Goal: Task Accomplishment & Management: Manage account settings

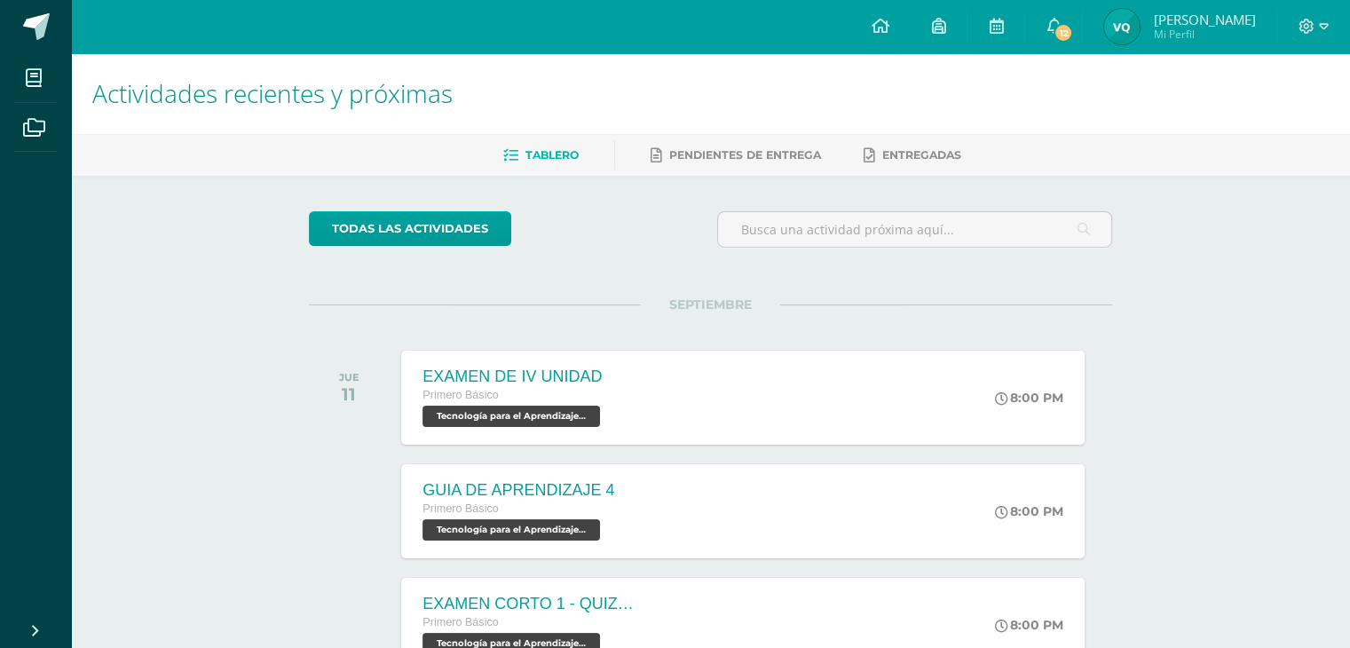
click at [1140, 28] on img at bounding box center [1122, 27] width 36 height 36
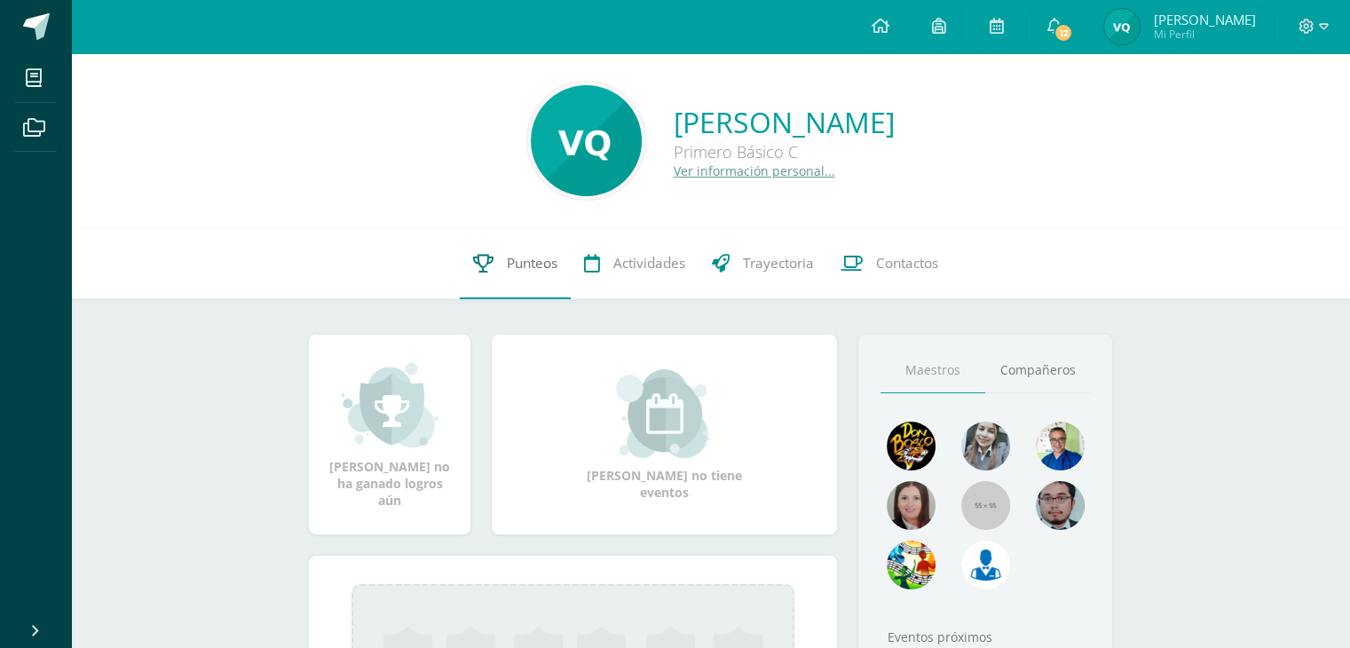
click at [519, 265] on span "Punteos" at bounding box center [532, 263] width 51 height 19
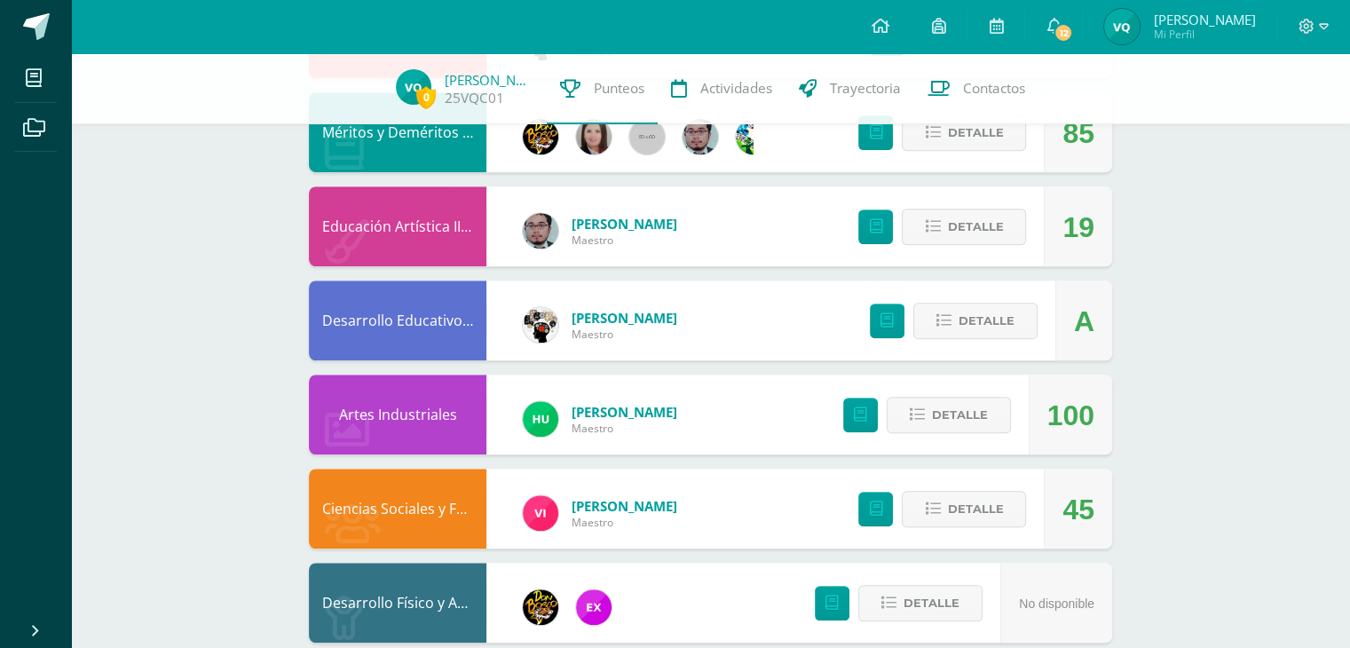
scroll to position [1221, 0]
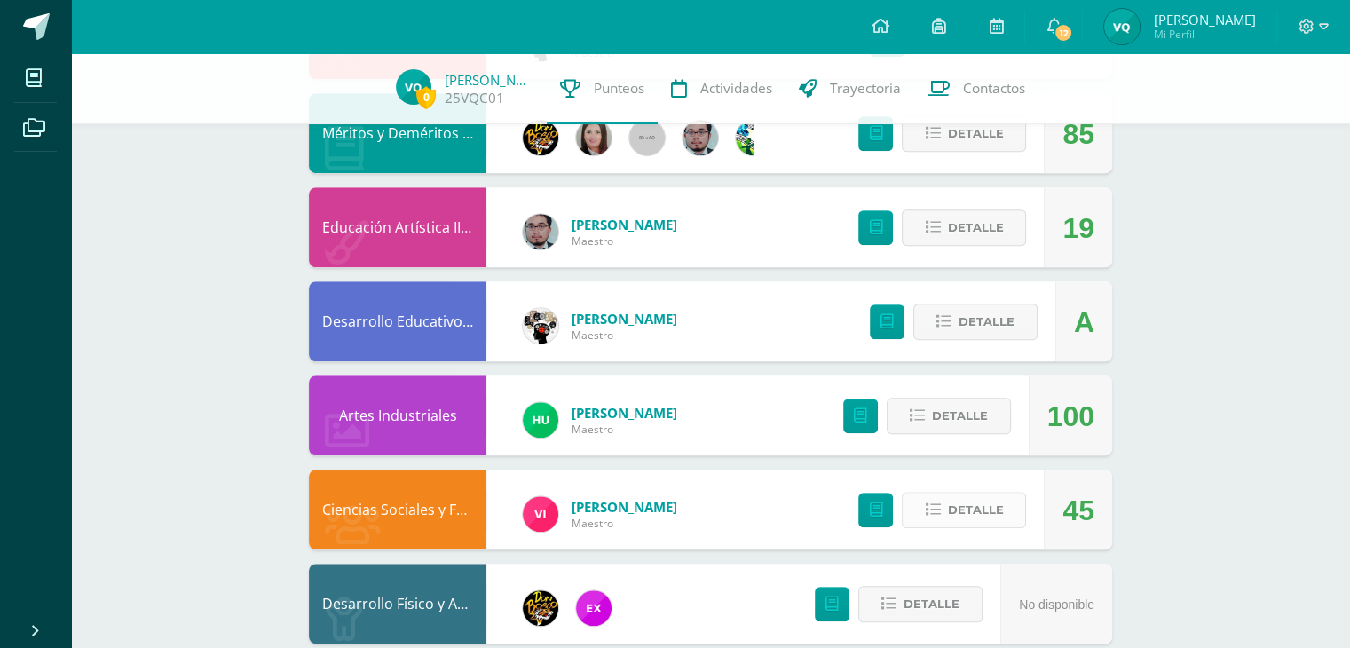
click at [938, 512] on icon at bounding box center [932, 509] width 15 height 15
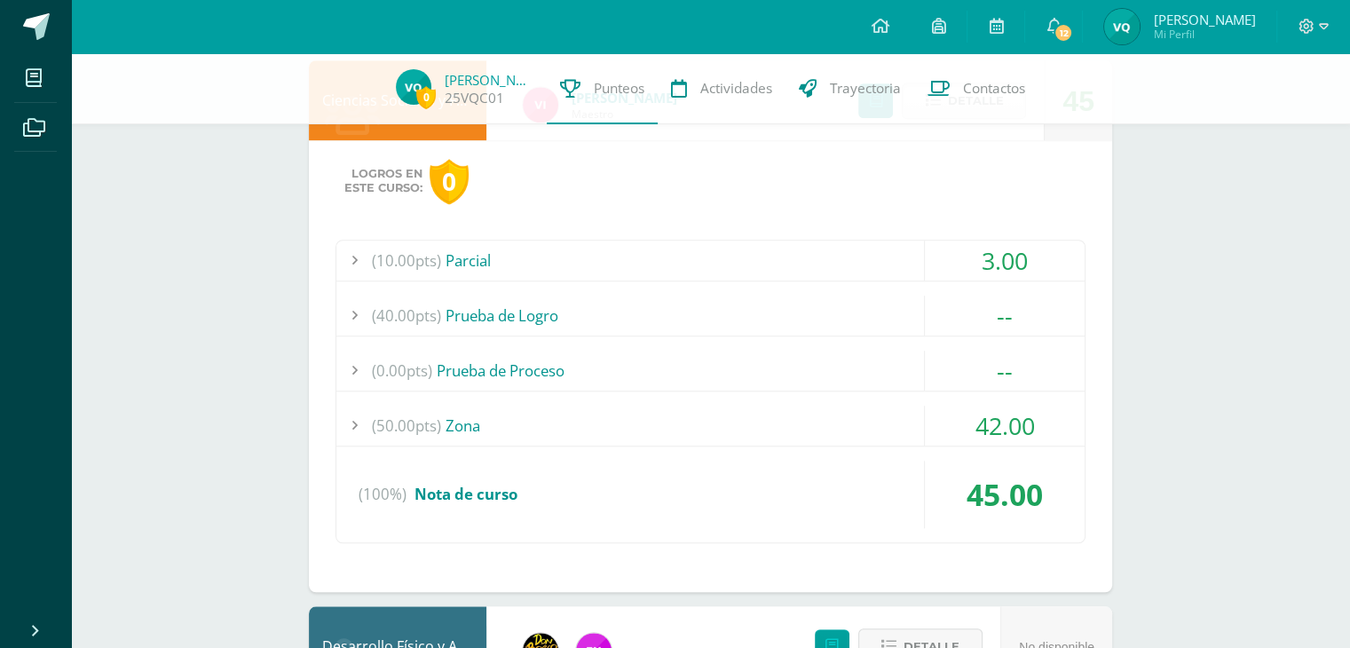
scroll to position [1633, 0]
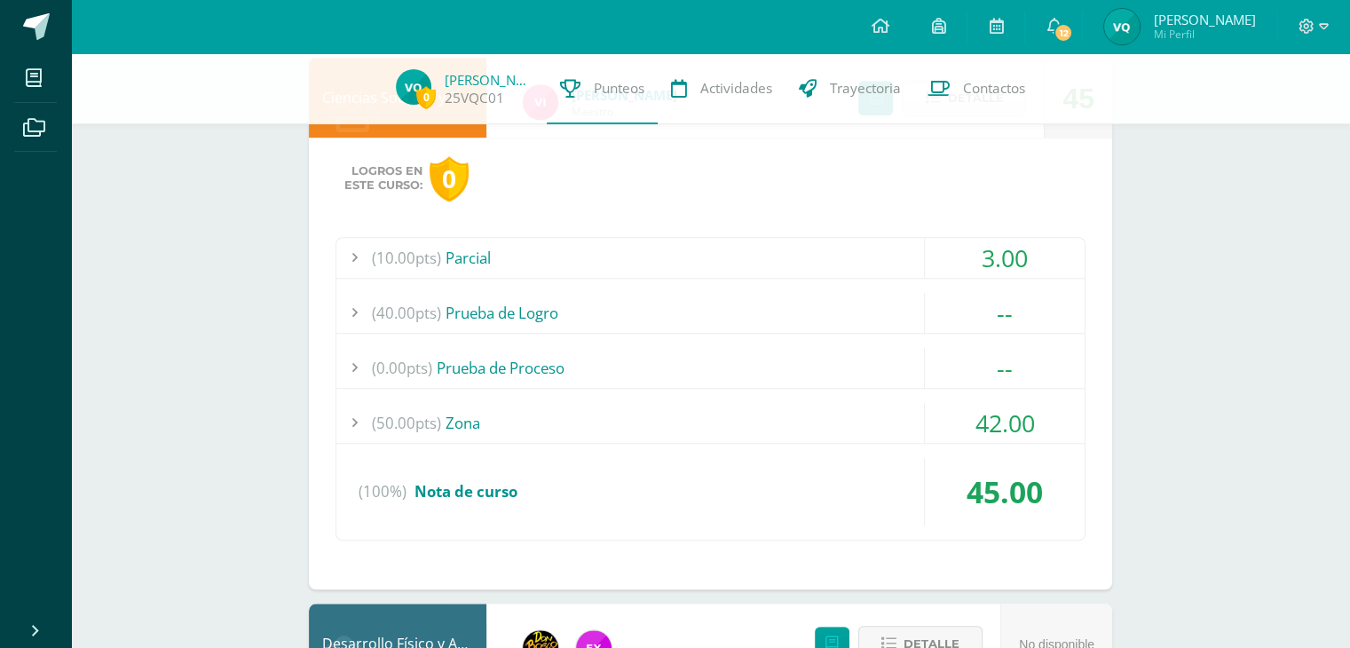
click at [573, 414] on div "(50.00pts) Zona" at bounding box center [710, 423] width 748 height 40
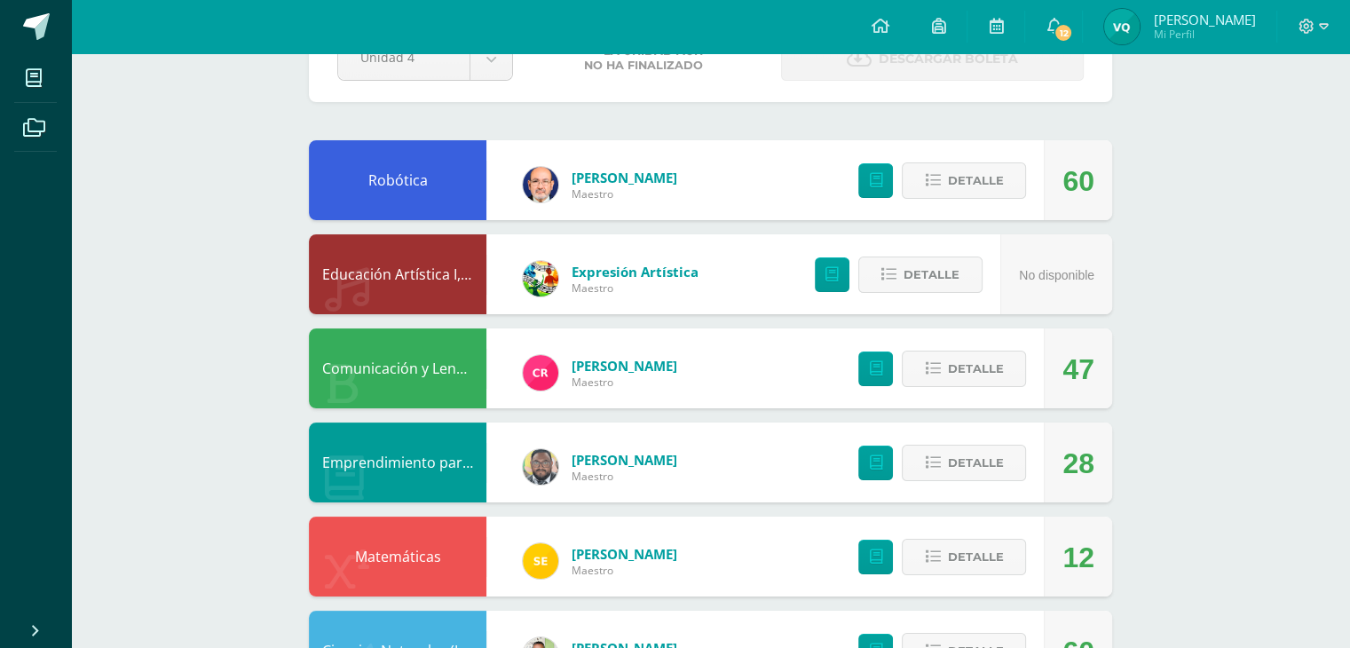
scroll to position [0, 0]
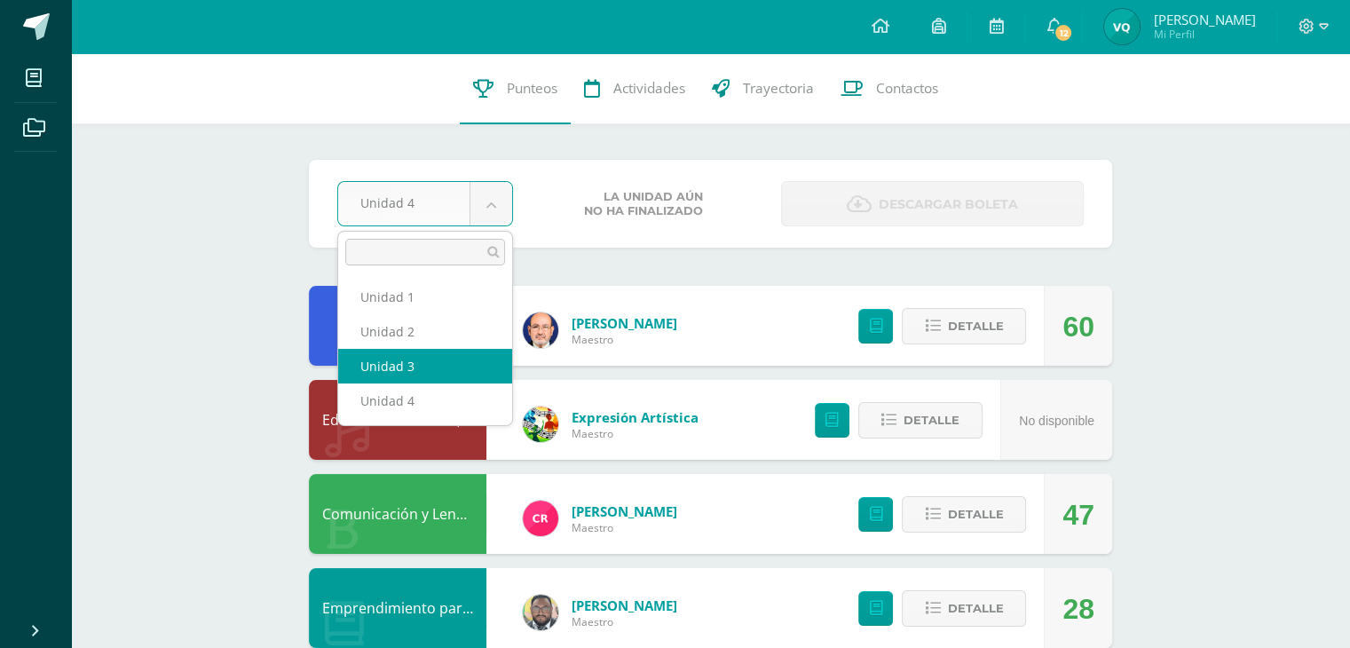
select select "Unidad 3"
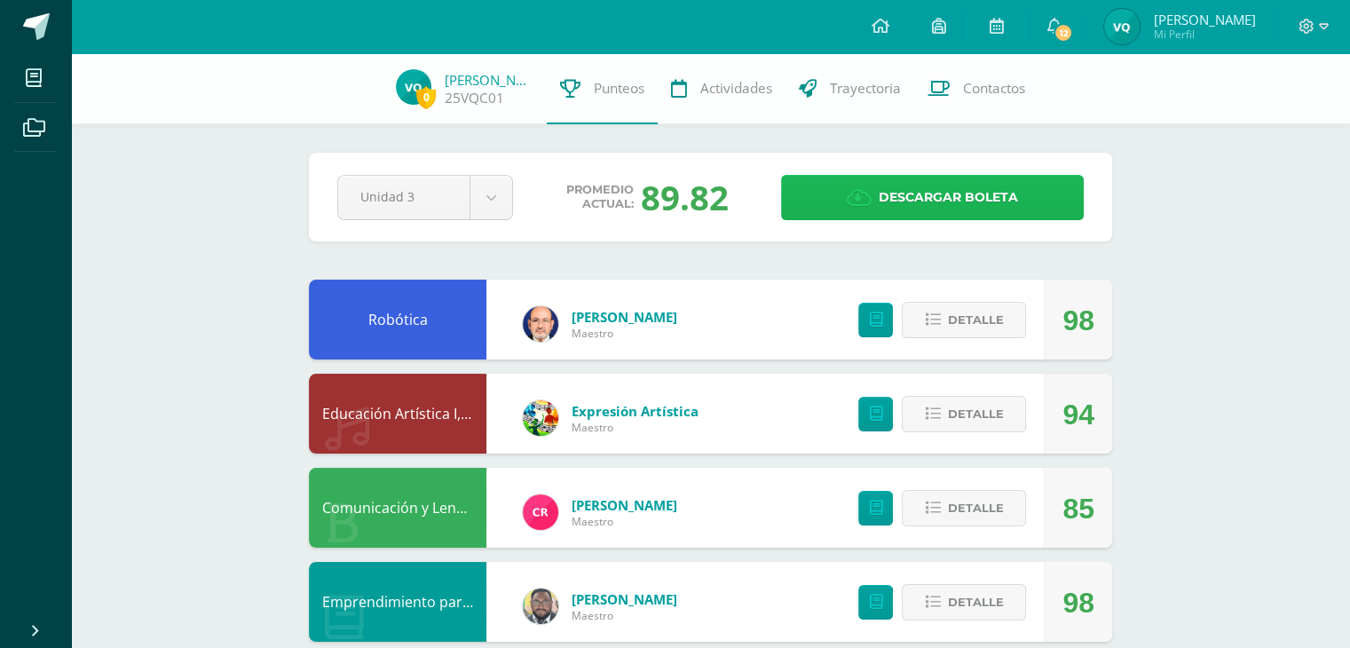
click at [899, 200] on span "Descargar boleta" at bounding box center [948, 198] width 139 height 44
